Goal: Transaction & Acquisition: Download file/media

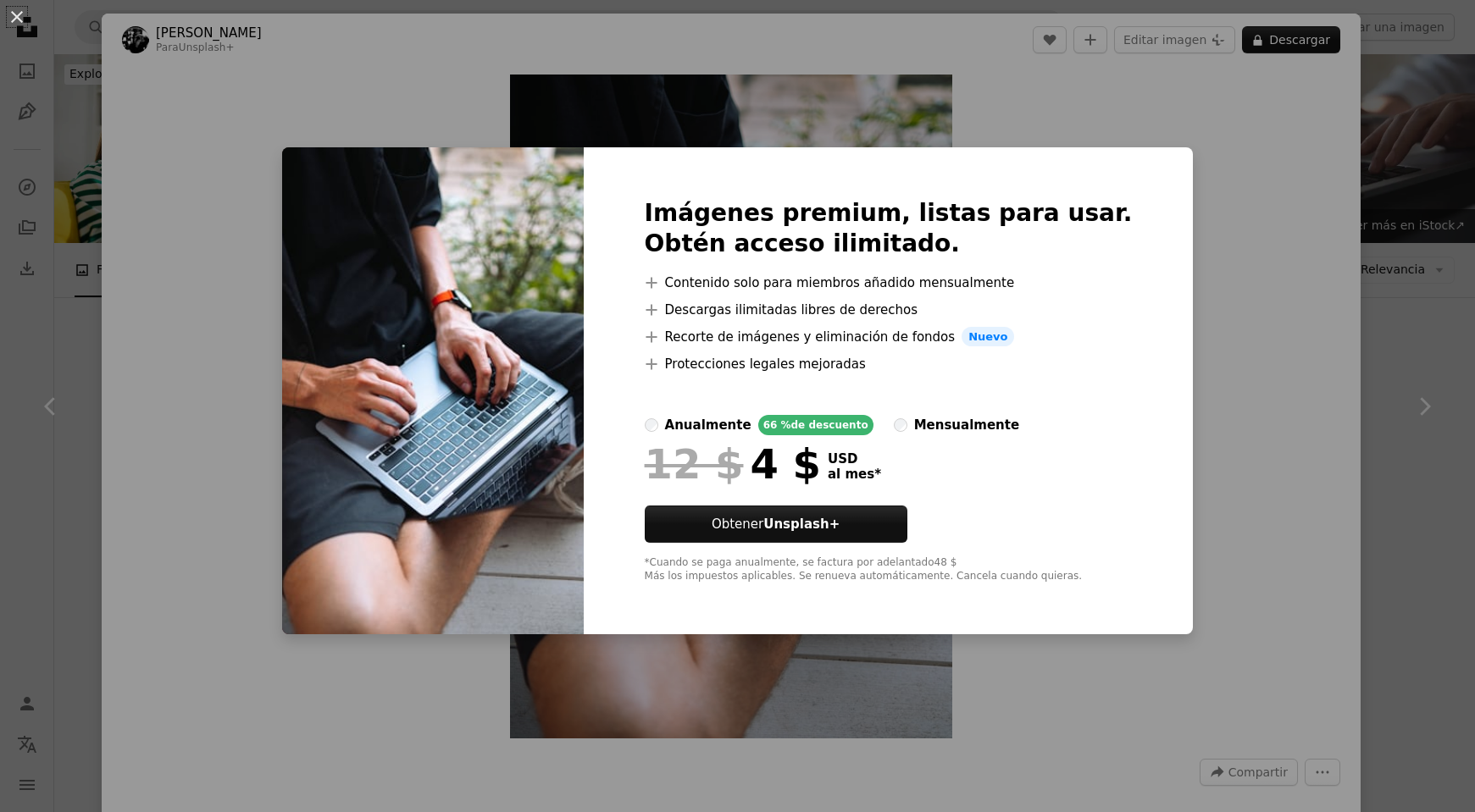
scroll to position [2894, 0]
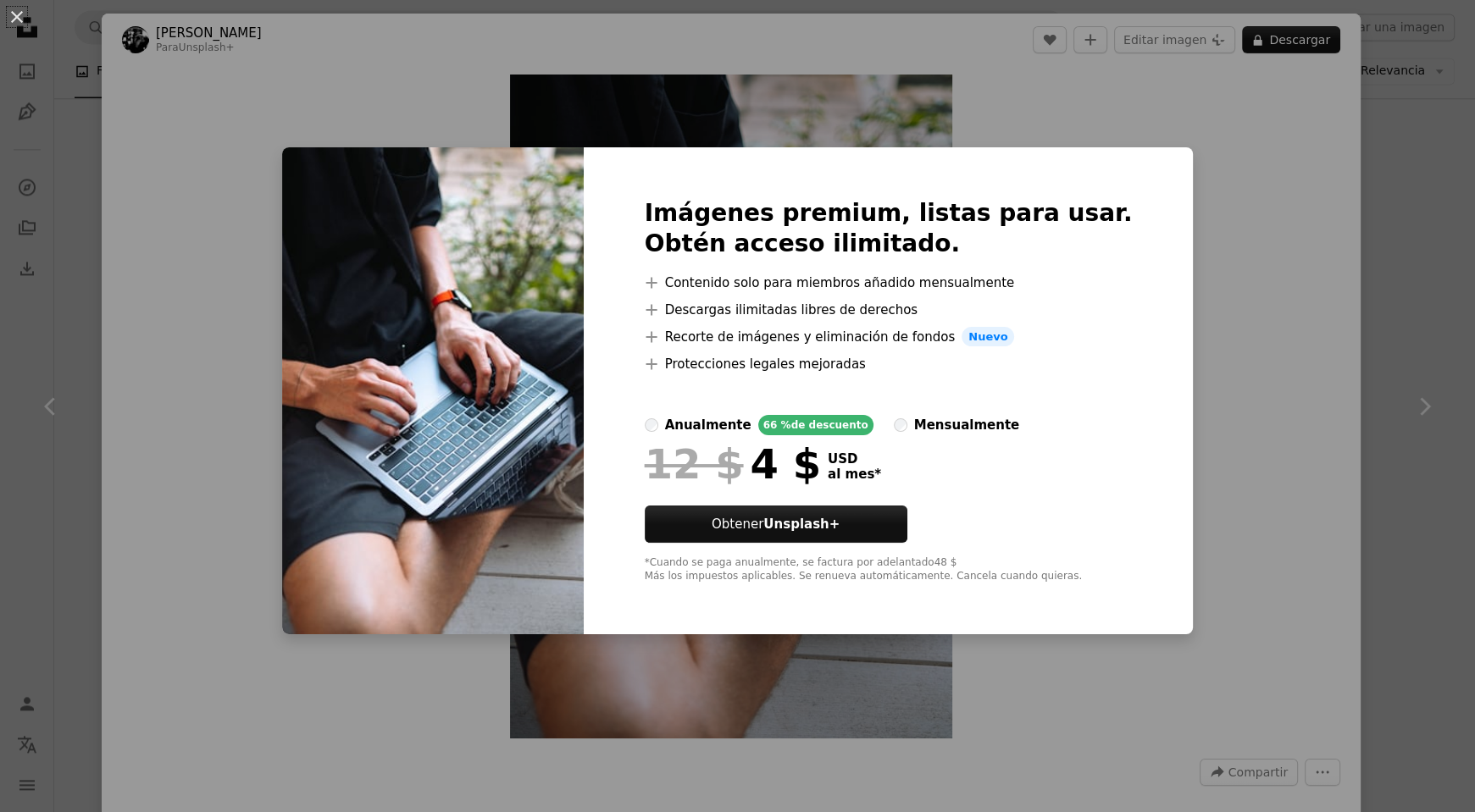
click at [1421, 172] on div "An X shape Imágenes premium, listas para usar. Obtén acceso ilimitado. A plus s…" at bounding box center [738, 406] width 1475 height 812
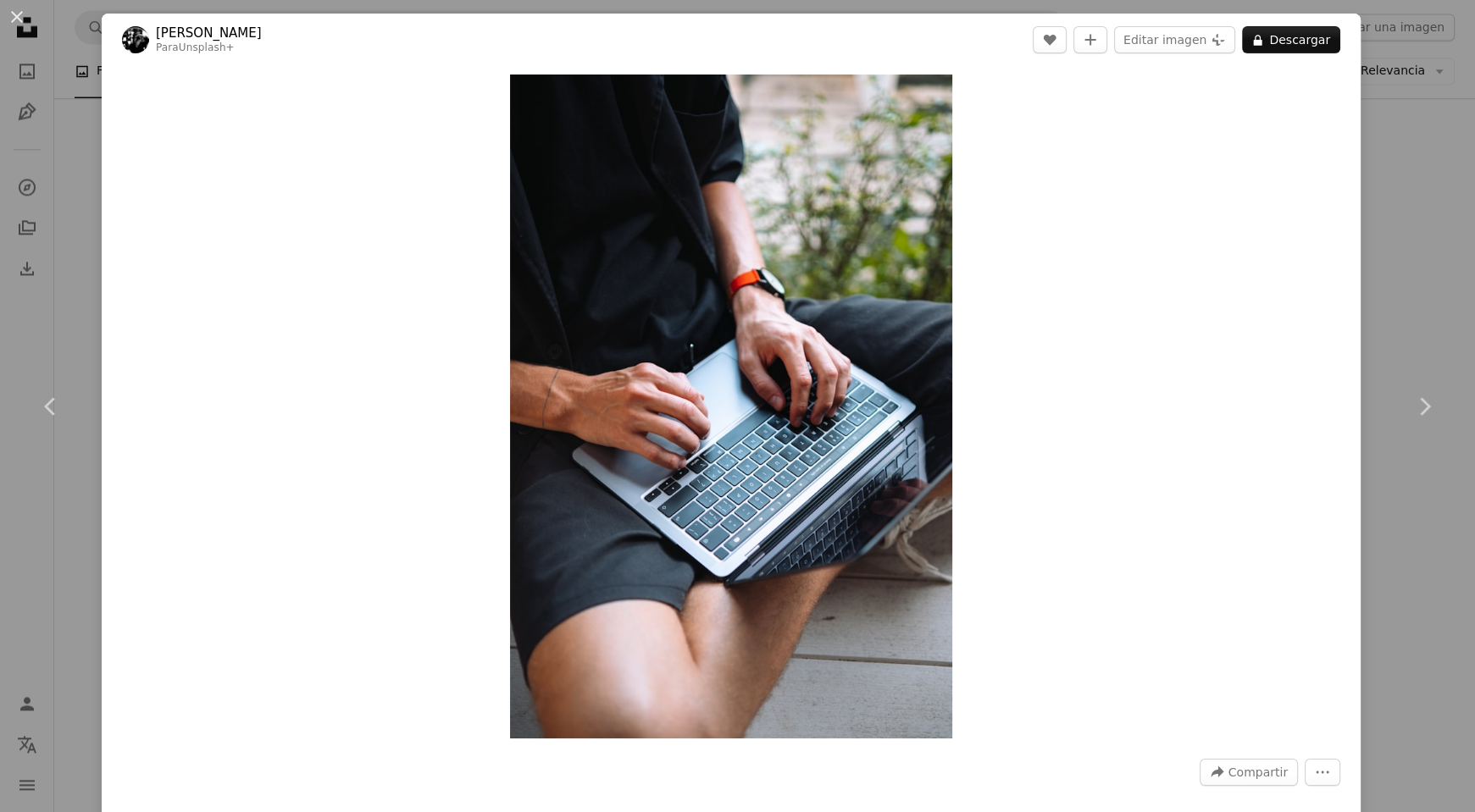
click at [1421, 172] on div "An X shape Chevron left Chevron right [PERSON_NAME] Para Unsplash+ A heart A pl…" at bounding box center [738, 406] width 1475 height 812
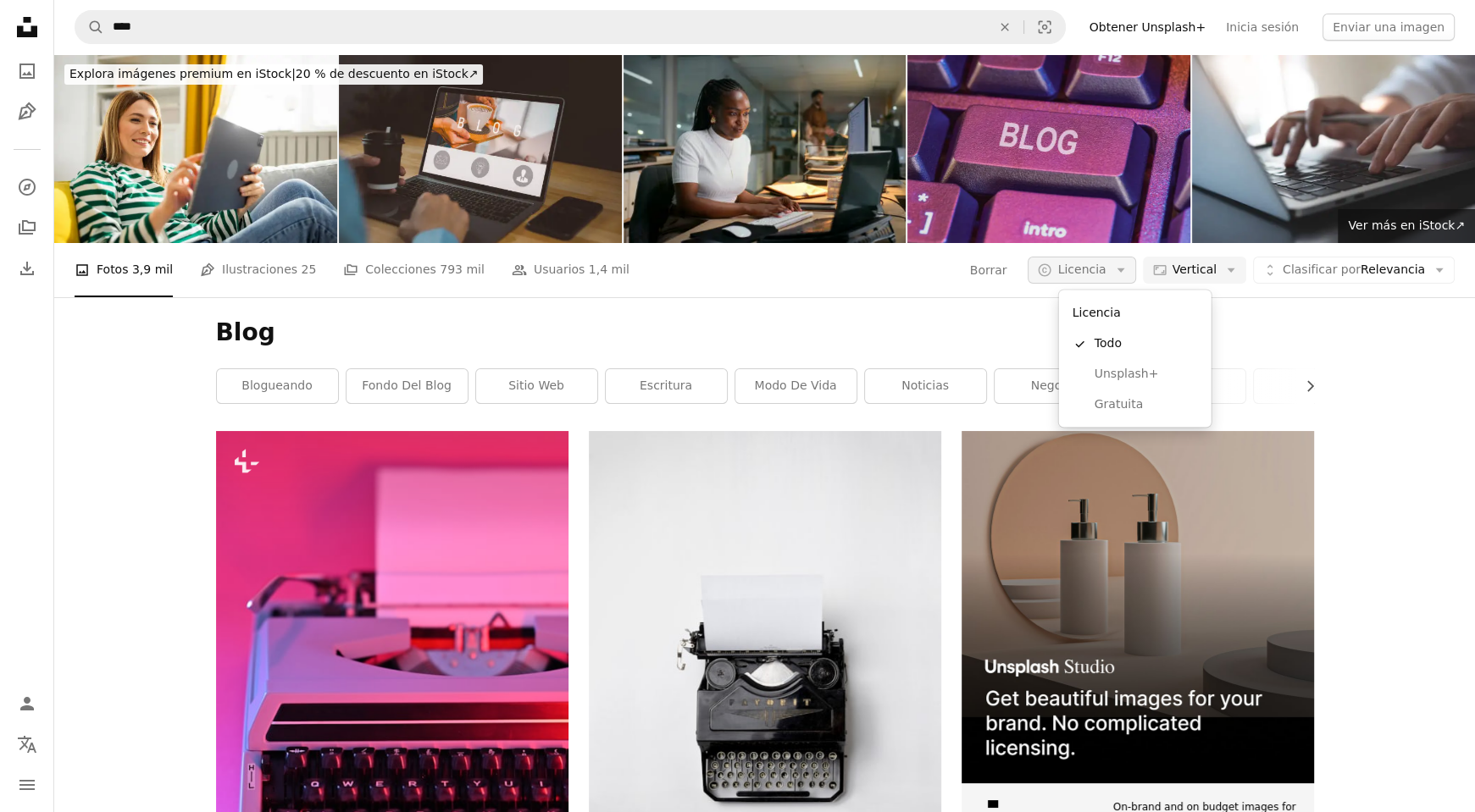
click at [1135, 270] on button "A copyright icon © Licencia Arrow down" at bounding box center [1082, 269] width 108 height 27
click at [1111, 411] on span "Gratuita" at bounding box center [1146, 405] width 103 height 17
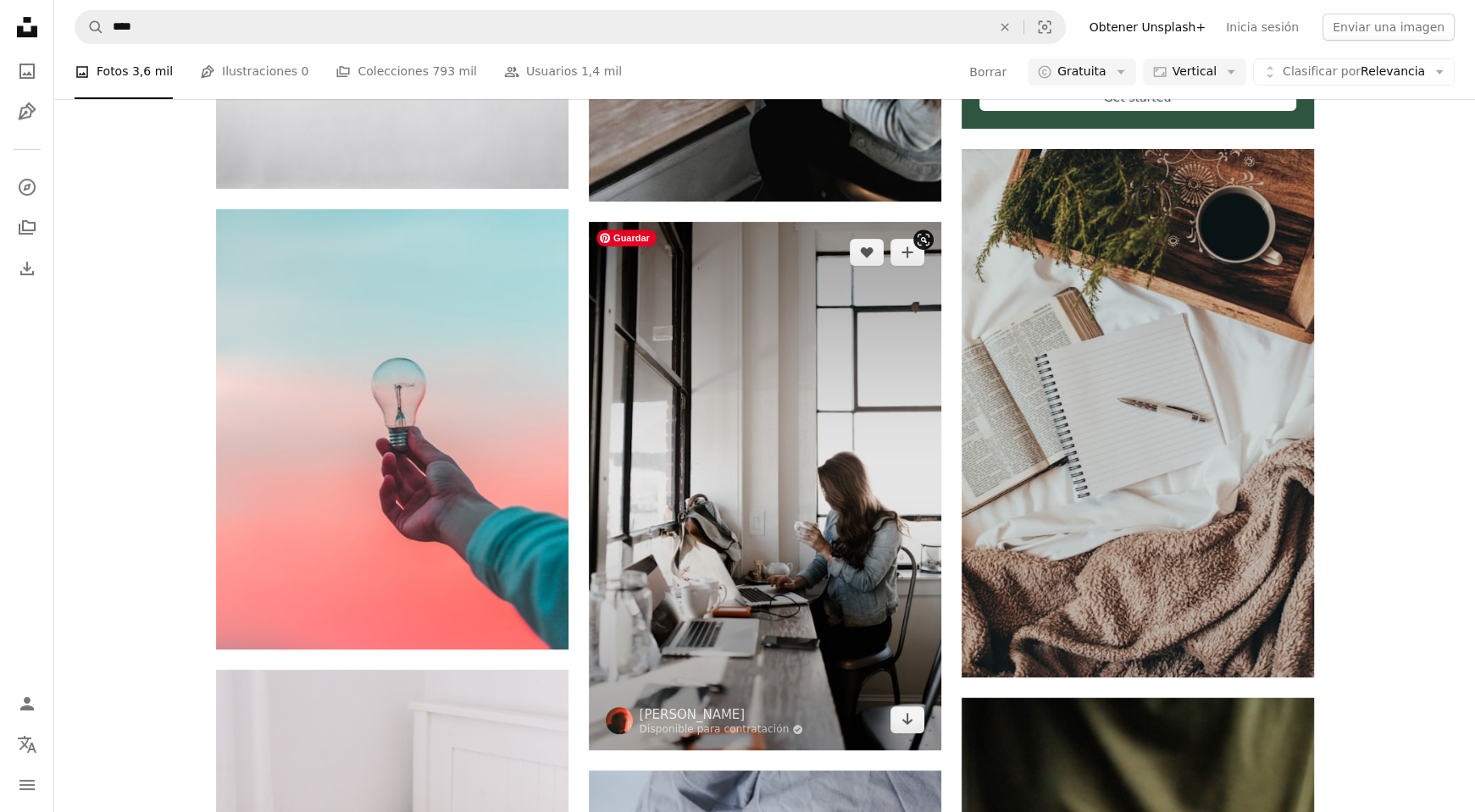
scroll to position [759, 0]
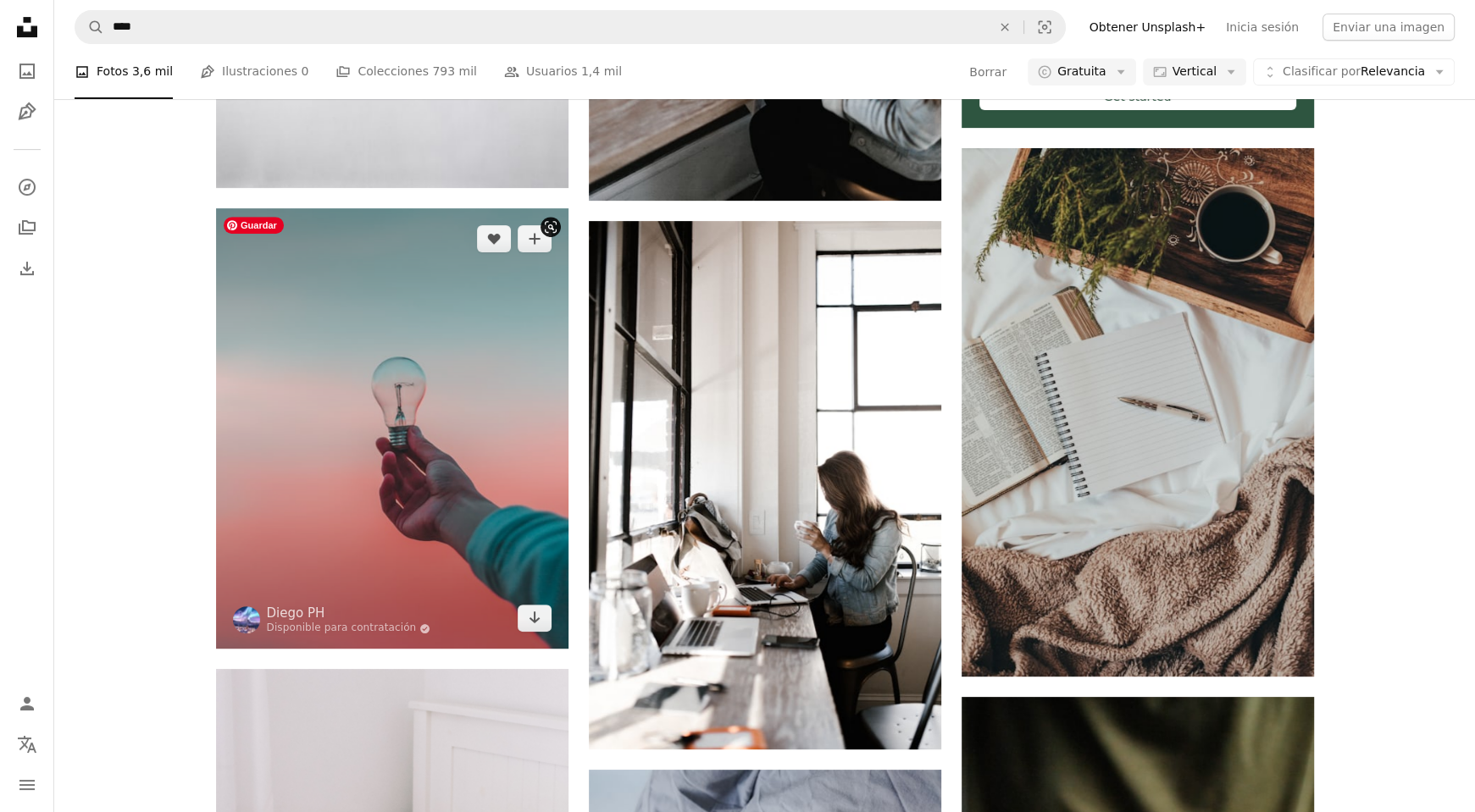
click at [466, 390] on img at bounding box center [391, 428] width 353 height 441
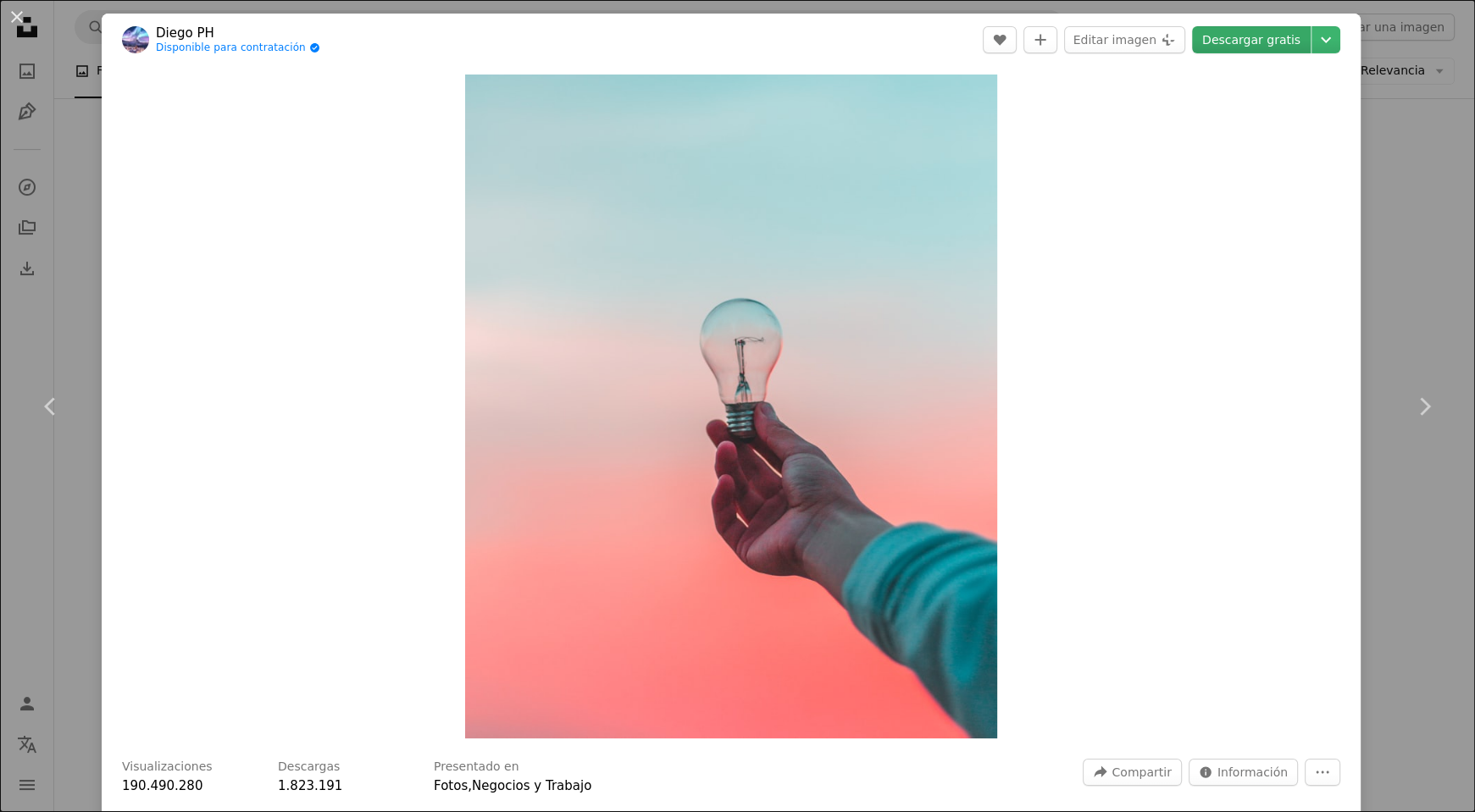
click at [1272, 38] on link "Descargar gratis" at bounding box center [1251, 40] width 118 height 27
